Goal: Check status: Check status

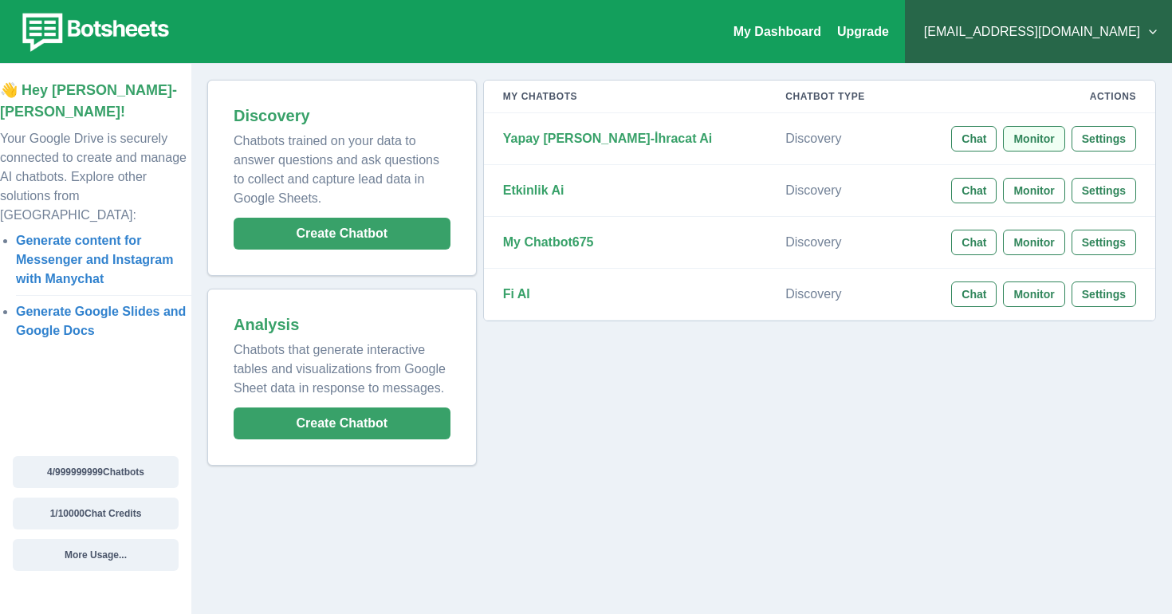
click at [1033, 140] on button "Monitor" at bounding box center [1033, 139] width 61 height 26
click at [1046, 184] on button "Monitor" at bounding box center [1033, 191] width 61 height 26
click at [1054, 242] on button "Monitor" at bounding box center [1033, 243] width 61 height 26
click at [1050, 290] on button "Monitor" at bounding box center [1033, 294] width 61 height 26
click at [1044, 144] on button "Monitor" at bounding box center [1033, 139] width 61 height 26
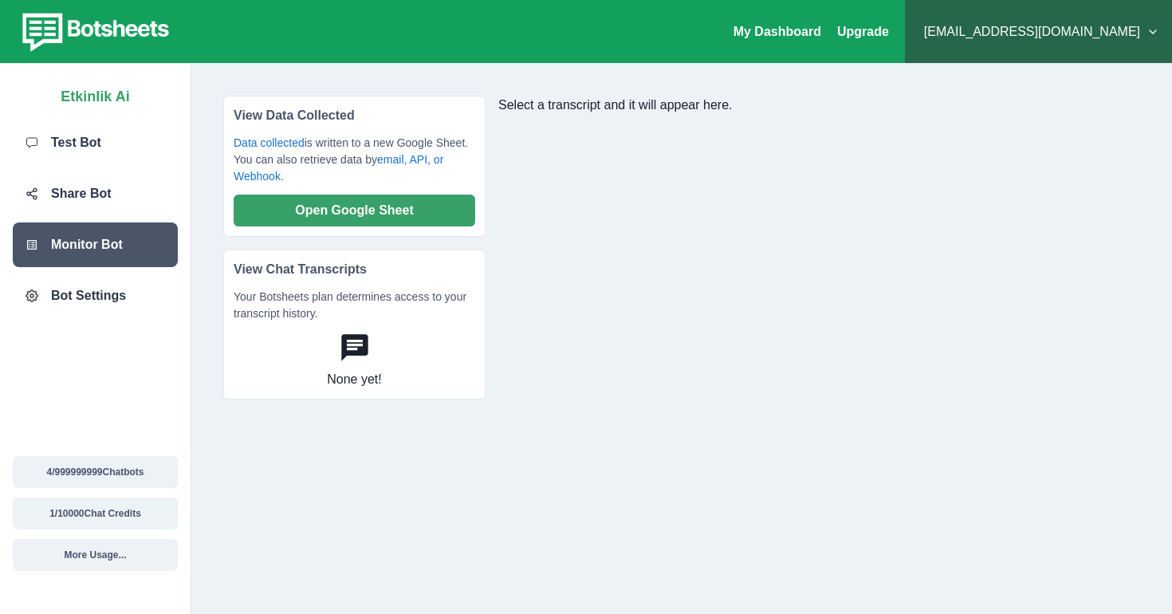
click at [306, 283] on p "View Chat Transcripts" at bounding box center [355, 274] width 242 height 29
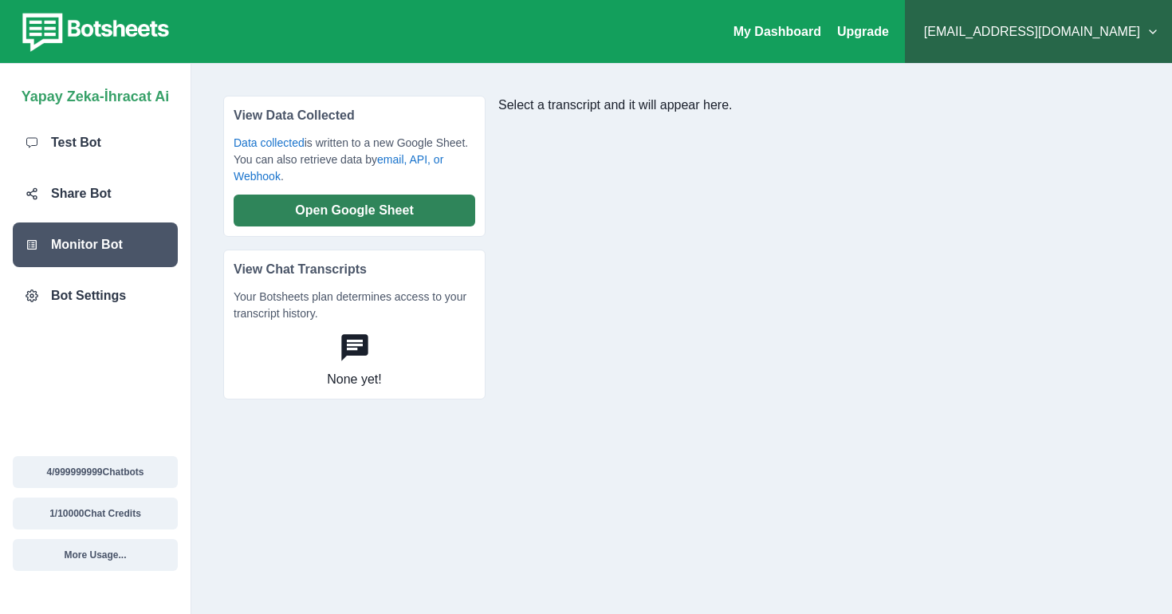
click at [359, 210] on button "Open Google Sheet" at bounding box center [355, 210] width 242 height 32
click at [407, 344] on div "None yet!" at bounding box center [355, 360] width 242 height 57
click at [347, 337] on icon at bounding box center [354, 347] width 26 height 26
click at [352, 371] on p "None yet!" at bounding box center [354, 379] width 54 height 19
